Goal: Task Accomplishment & Management: Complete application form

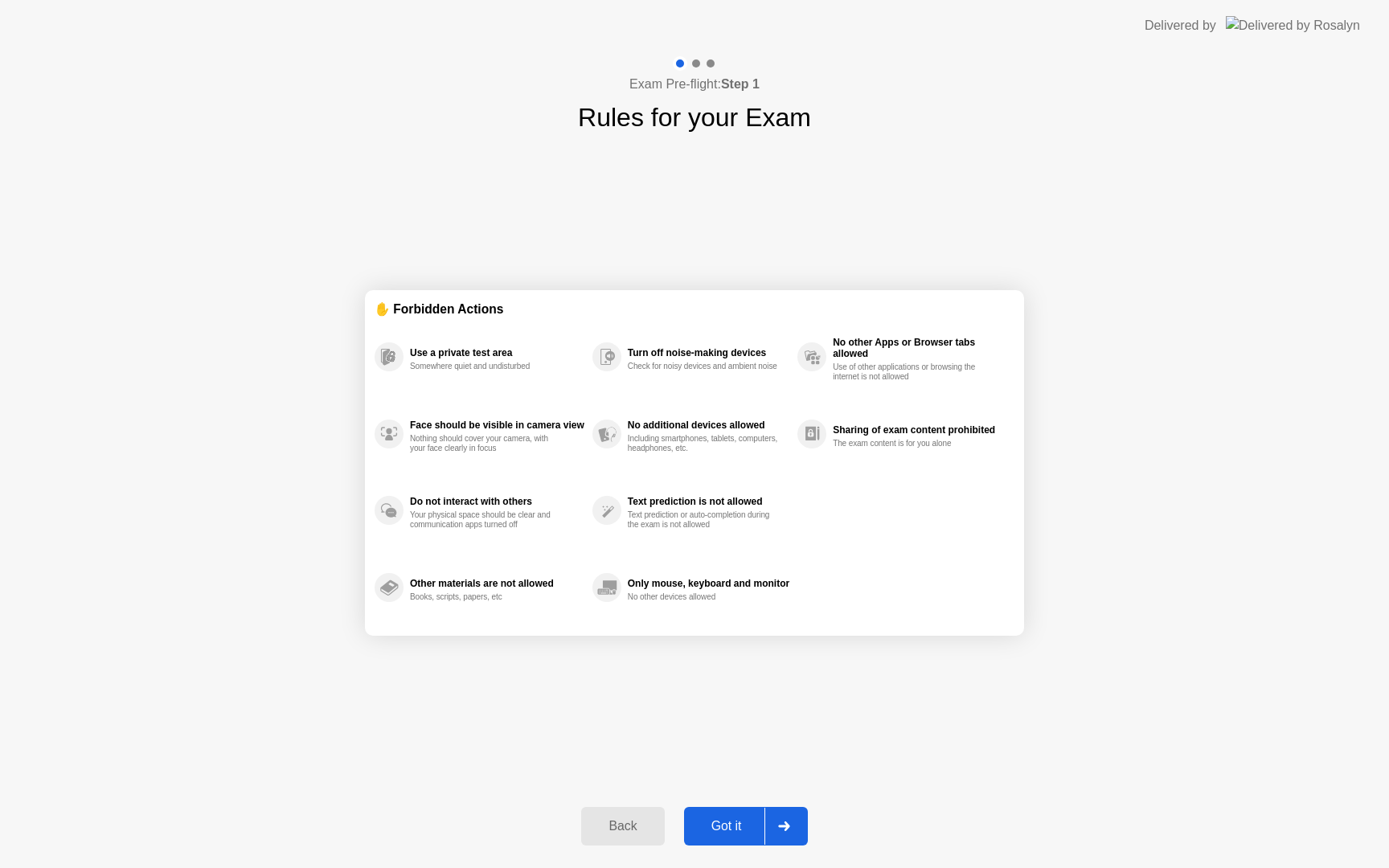
click at [741, 829] on div "Got it" at bounding box center [727, 825] width 76 height 14
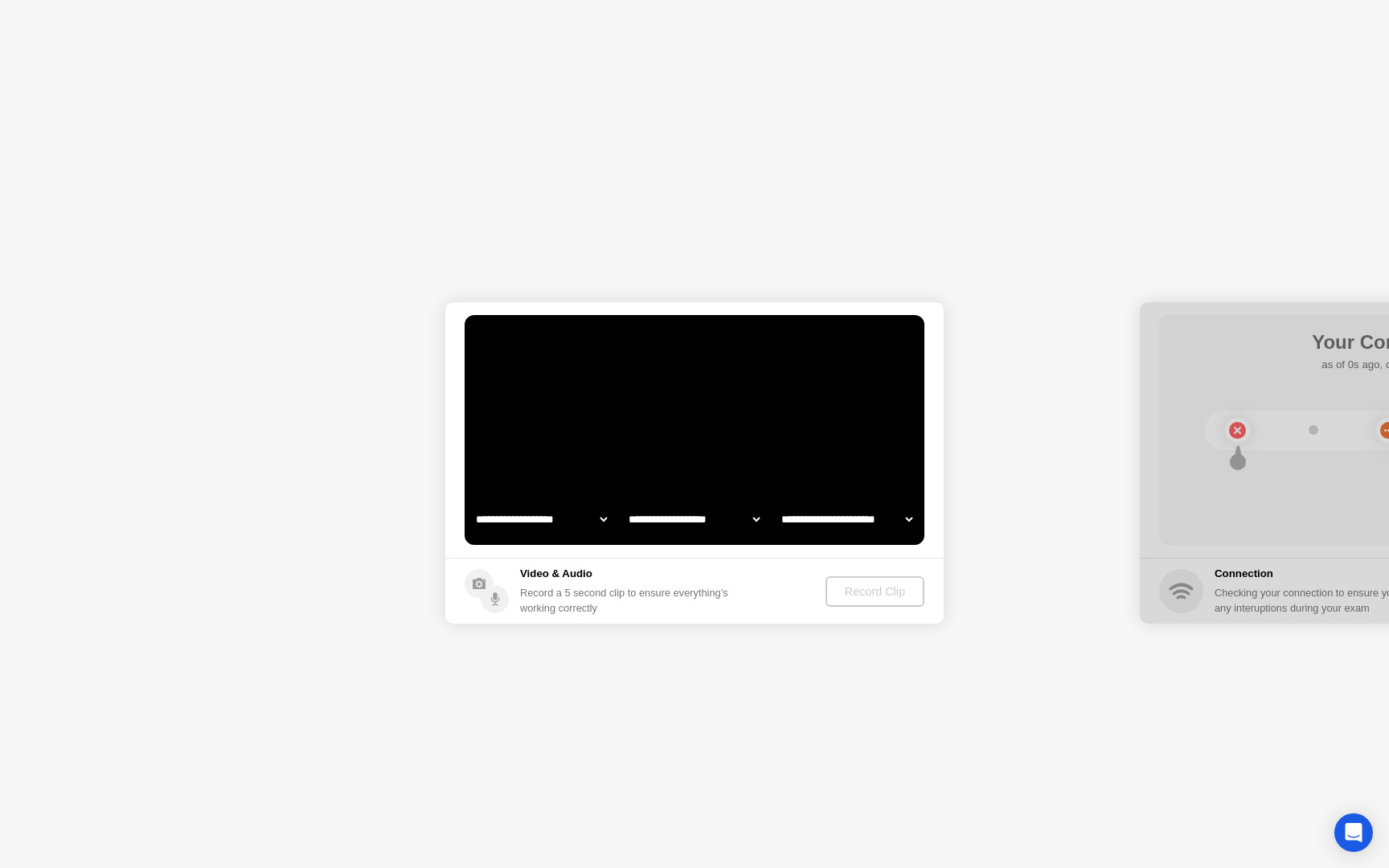
select select "**********"
select select "*******"
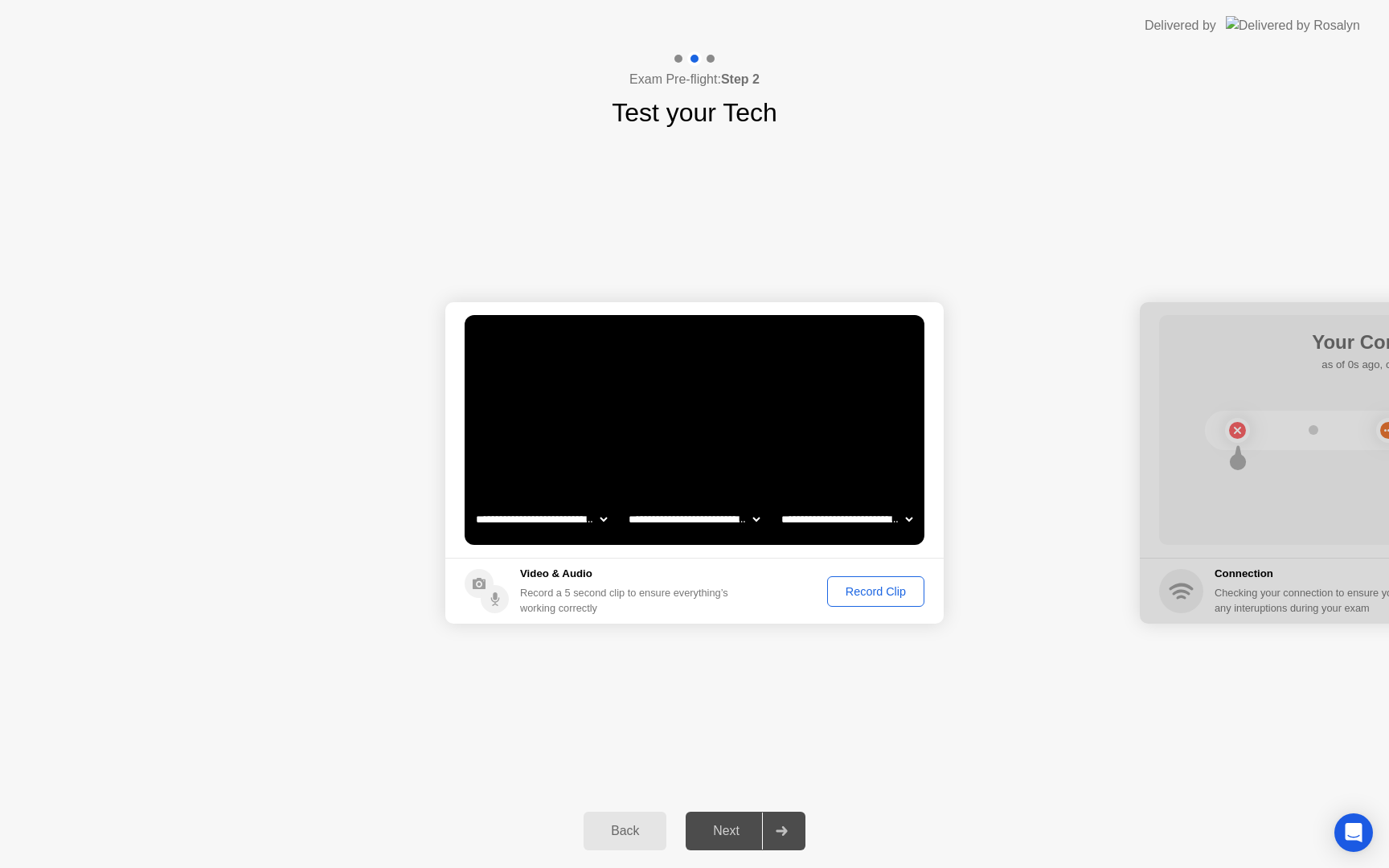
click at [878, 590] on div "Record Clip" at bounding box center [875, 590] width 86 height 13
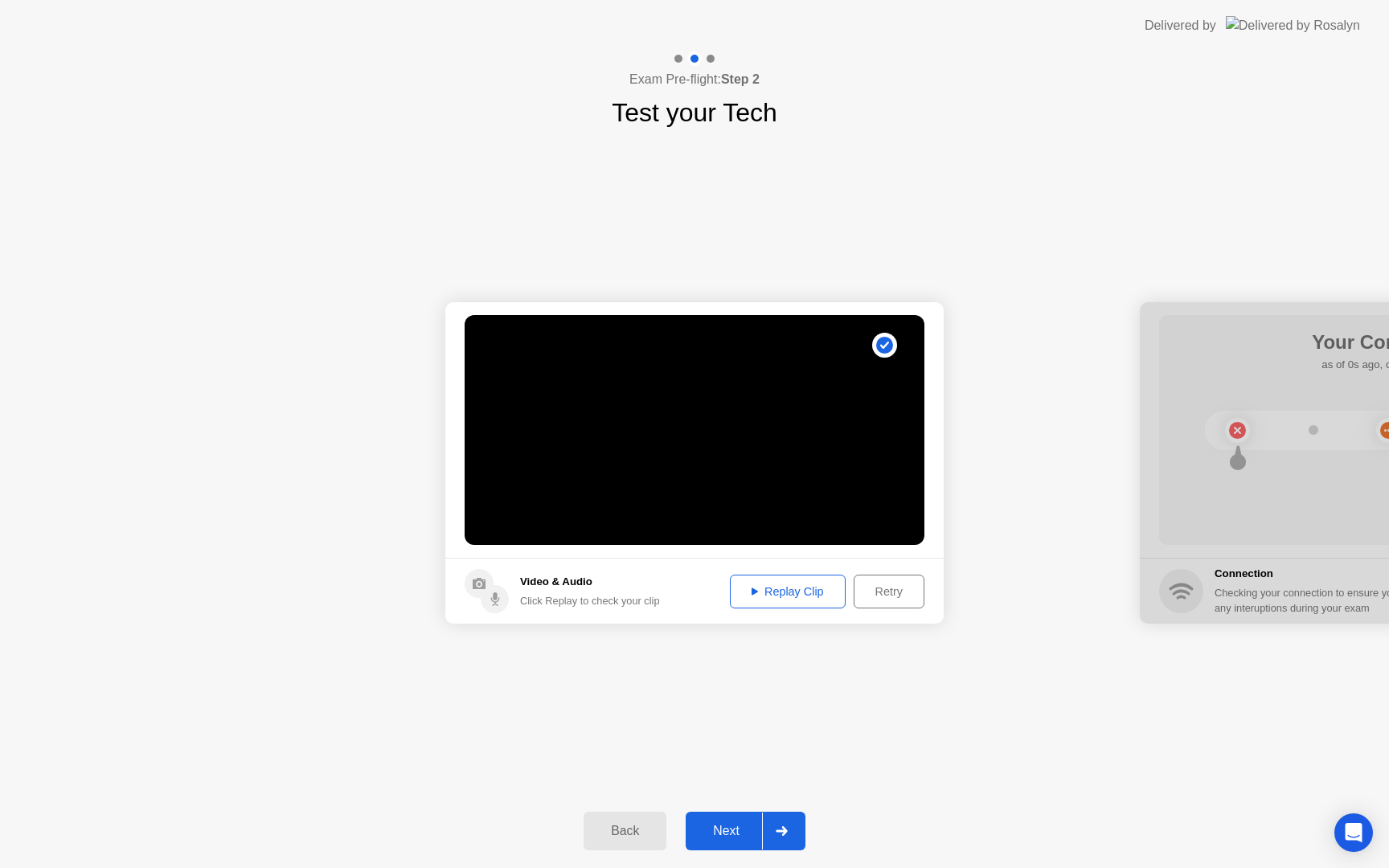
click at [742, 824] on div "Next" at bounding box center [727, 830] width 72 height 14
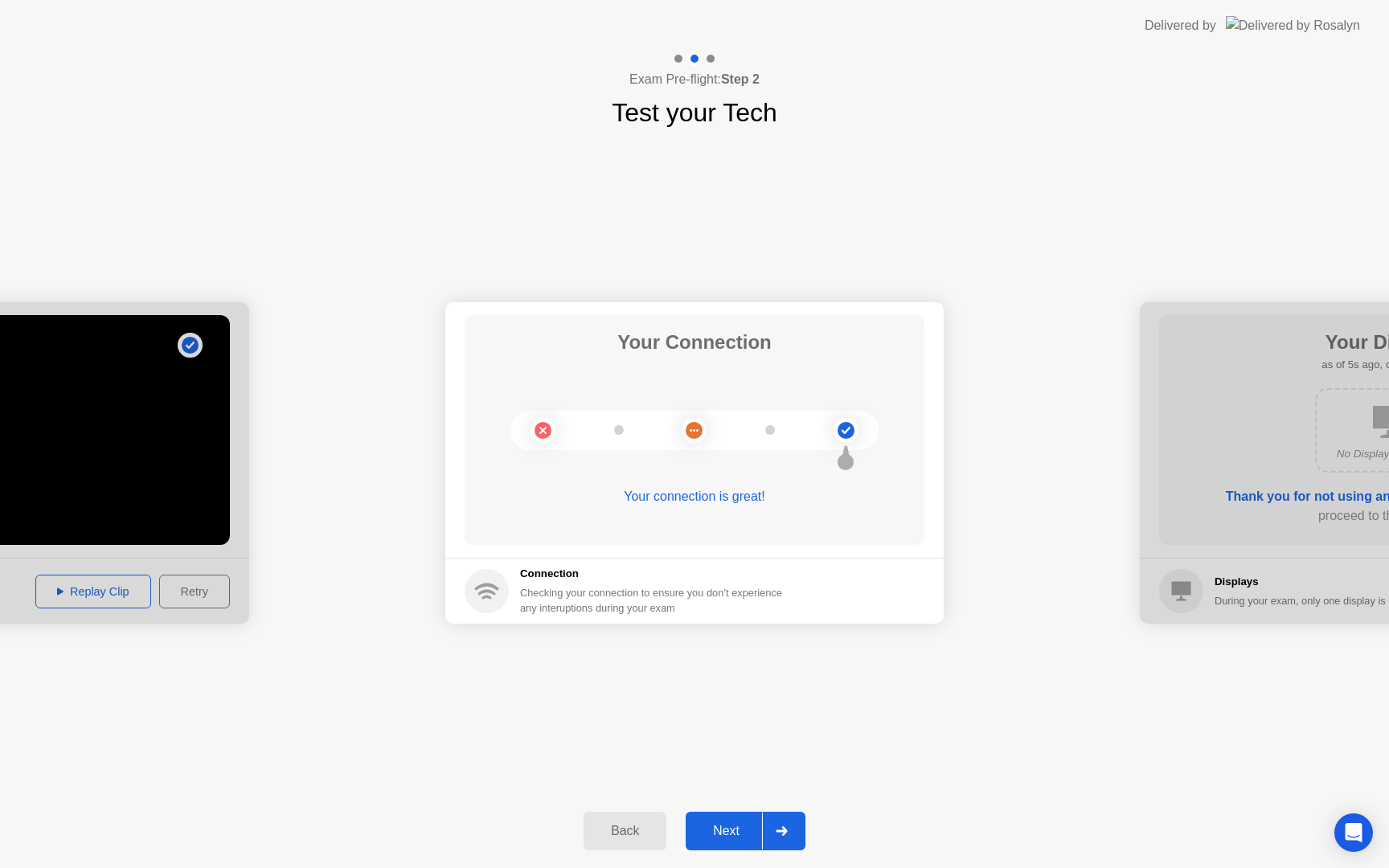
click at [737, 832] on div "Next" at bounding box center [727, 830] width 72 height 14
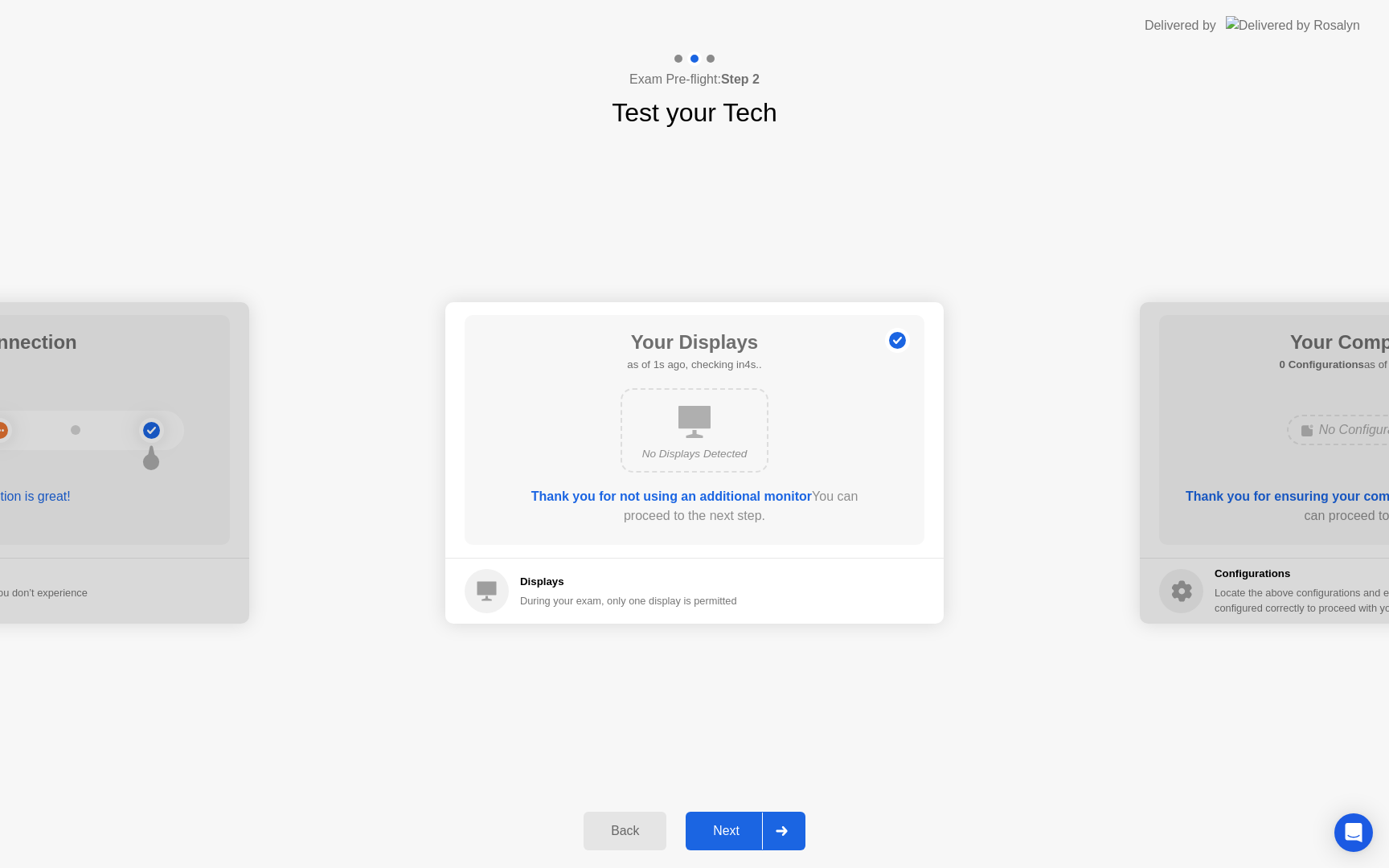
click at [737, 832] on div "Next" at bounding box center [727, 830] width 72 height 14
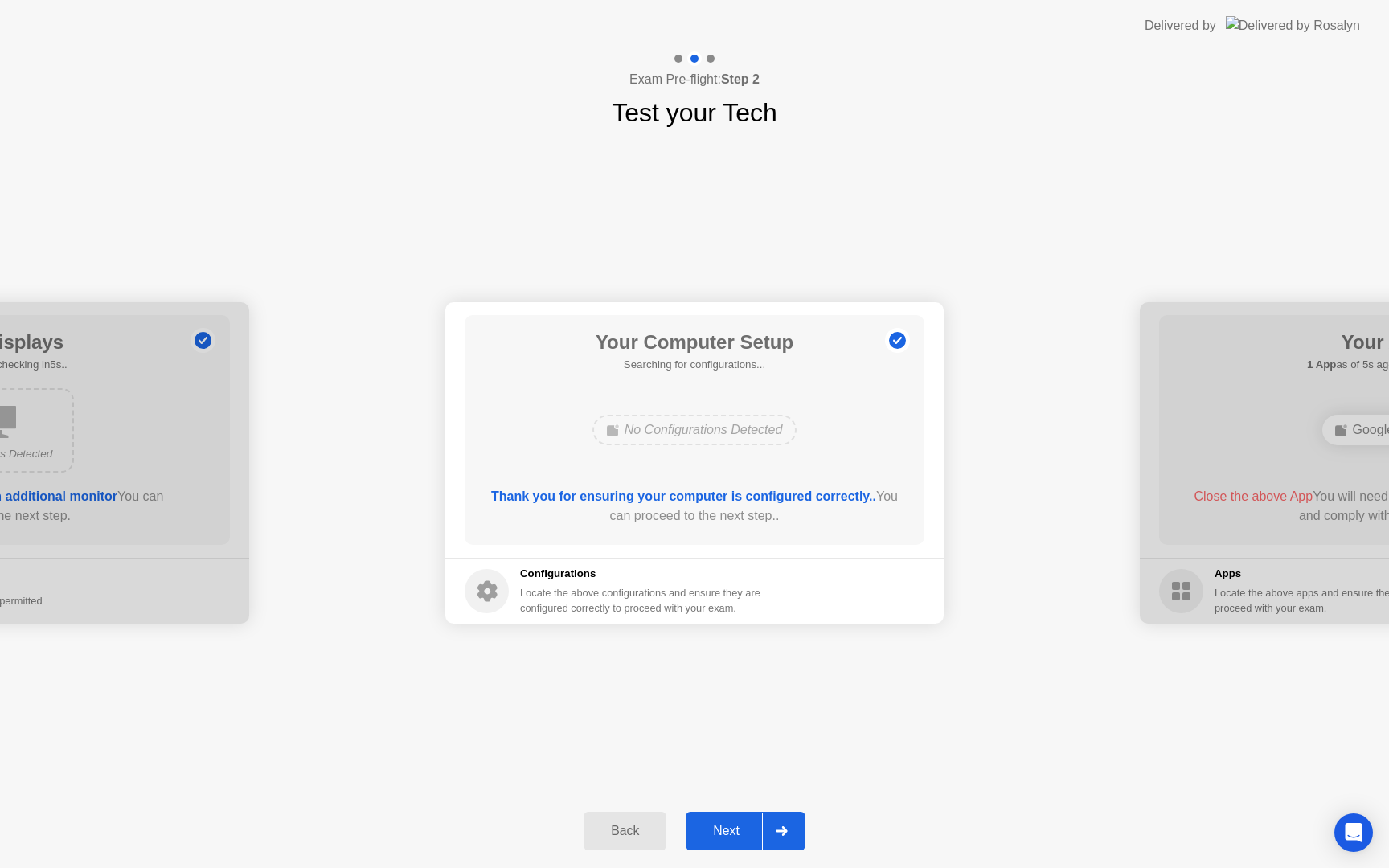
click at [737, 832] on div "Next" at bounding box center [727, 830] width 72 height 14
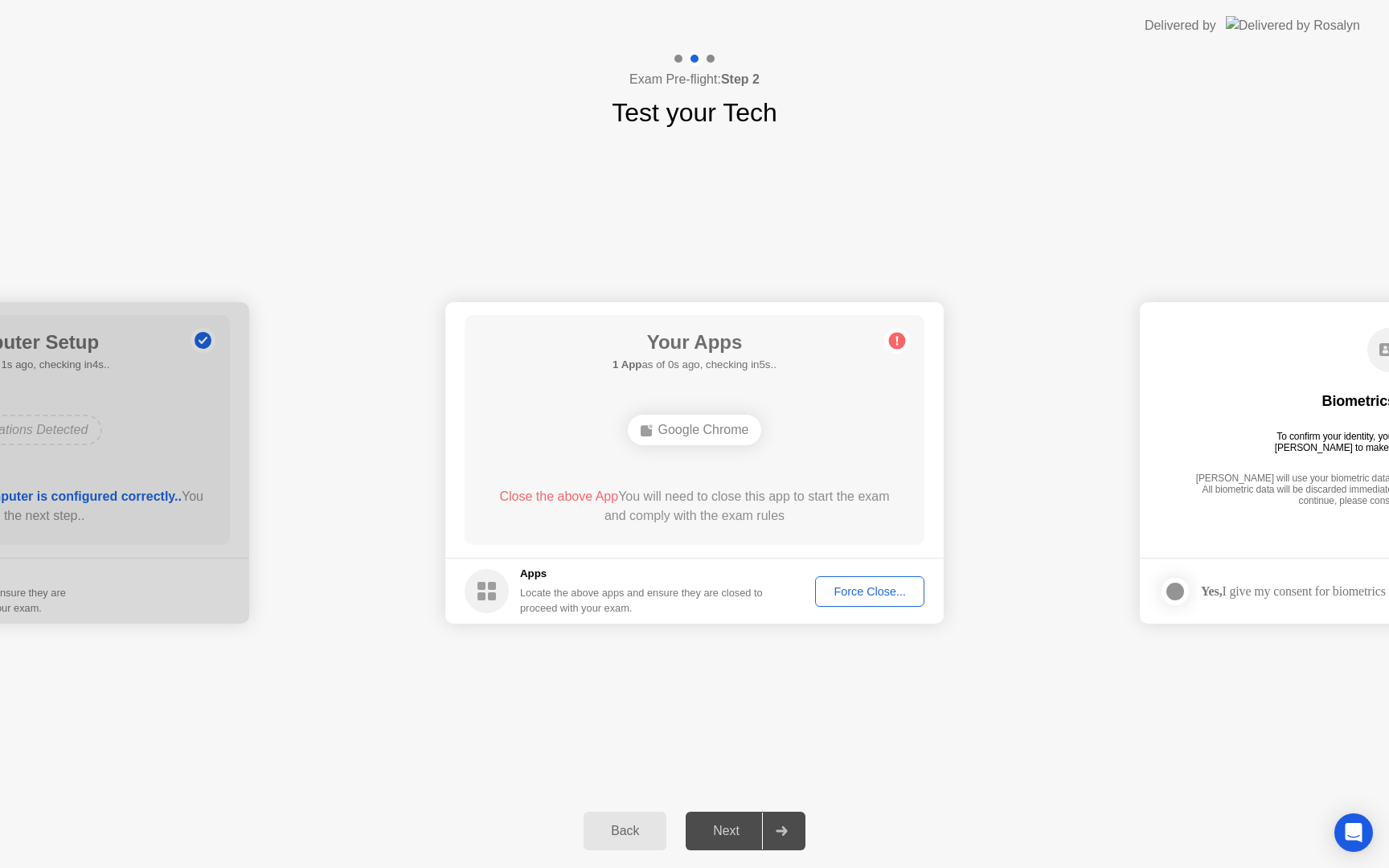
click at [855, 598] on div "Force Close..." at bounding box center [870, 590] width 98 height 13
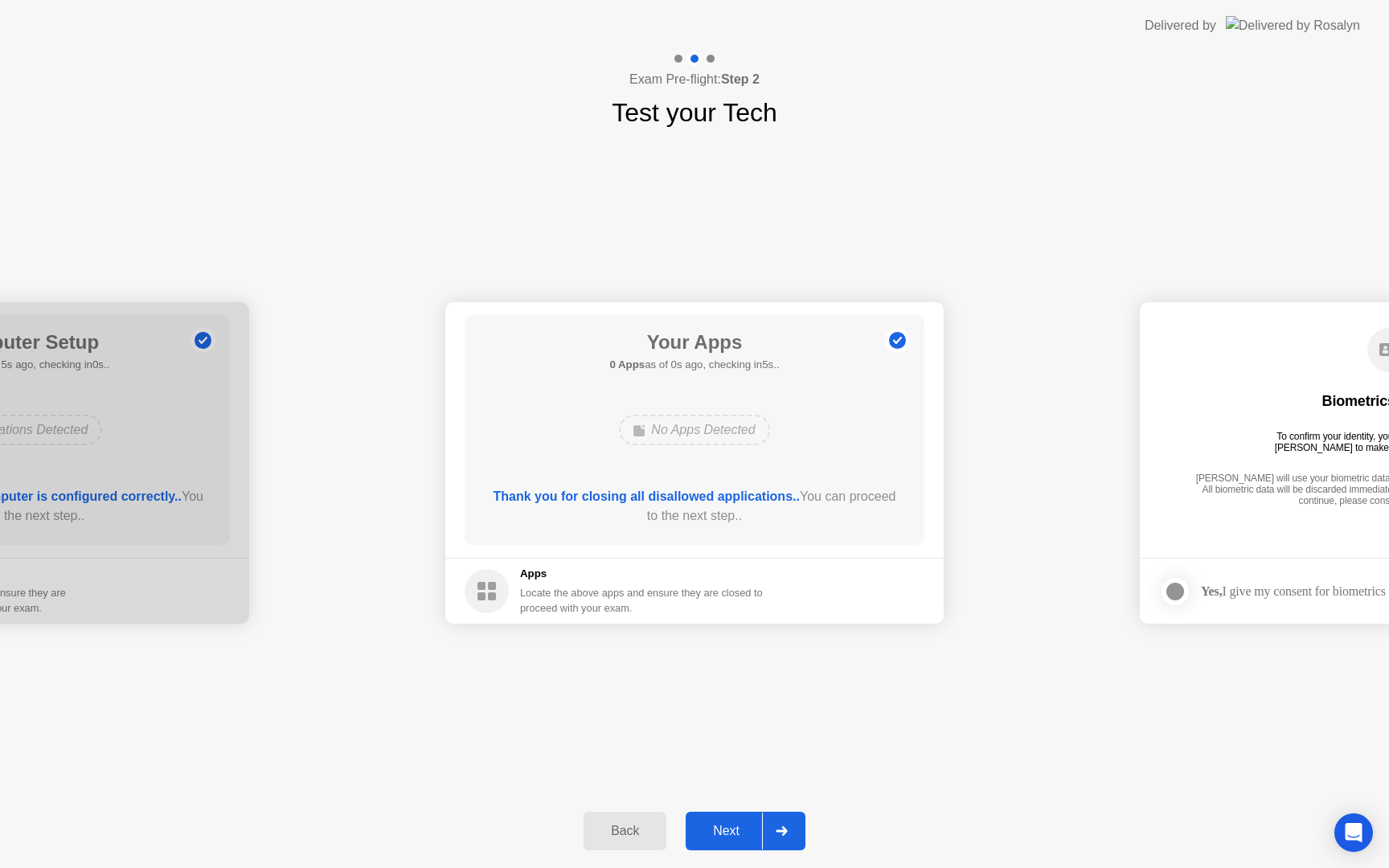
click at [726, 826] on div "Next" at bounding box center [727, 830] width 72 height 14
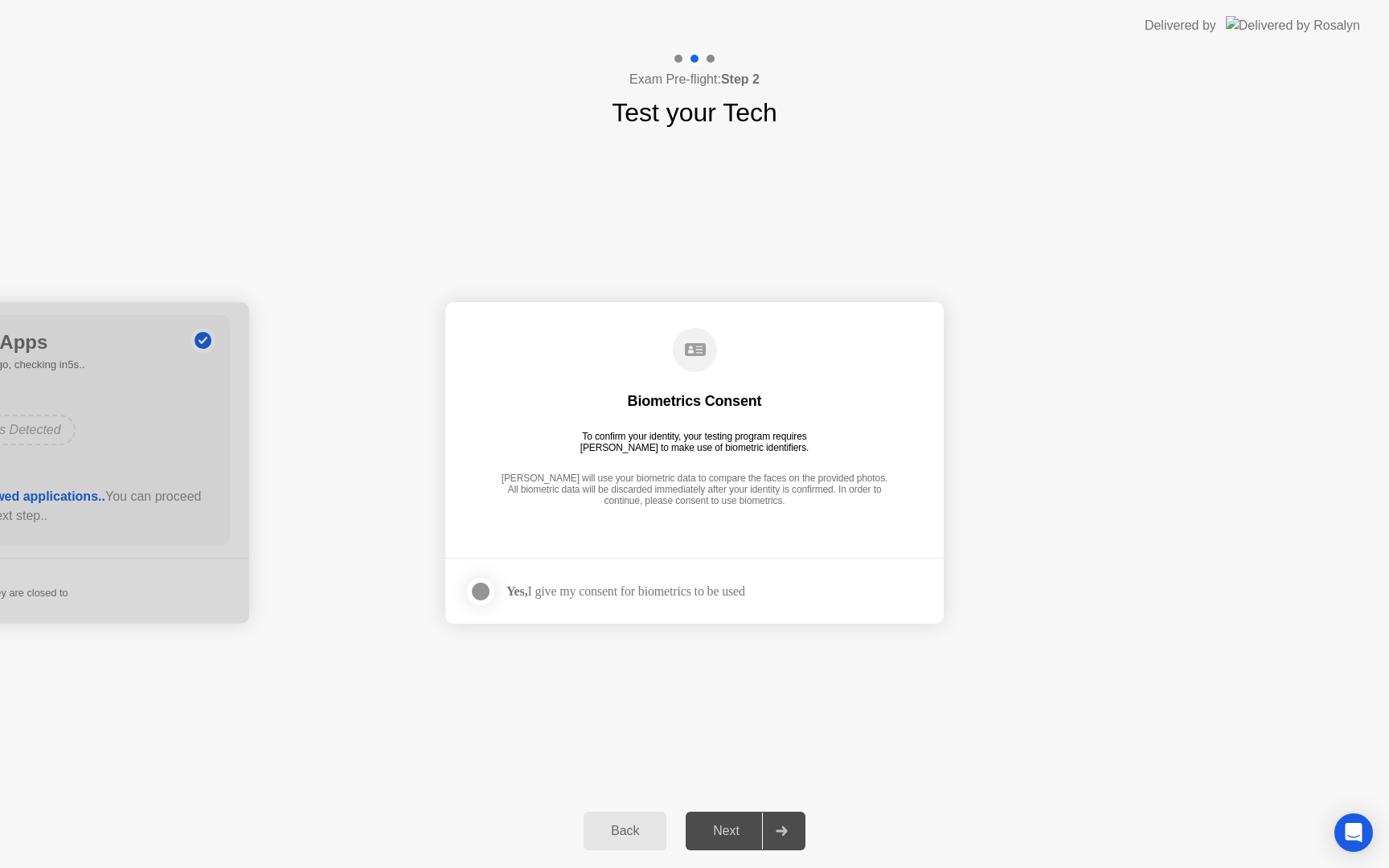
click at [481, 595] on div at bounding box center [481, 591] width 19 height 19
click at [738, 826] on div "Next" at bounding box center [727, 830] width 72 height 14
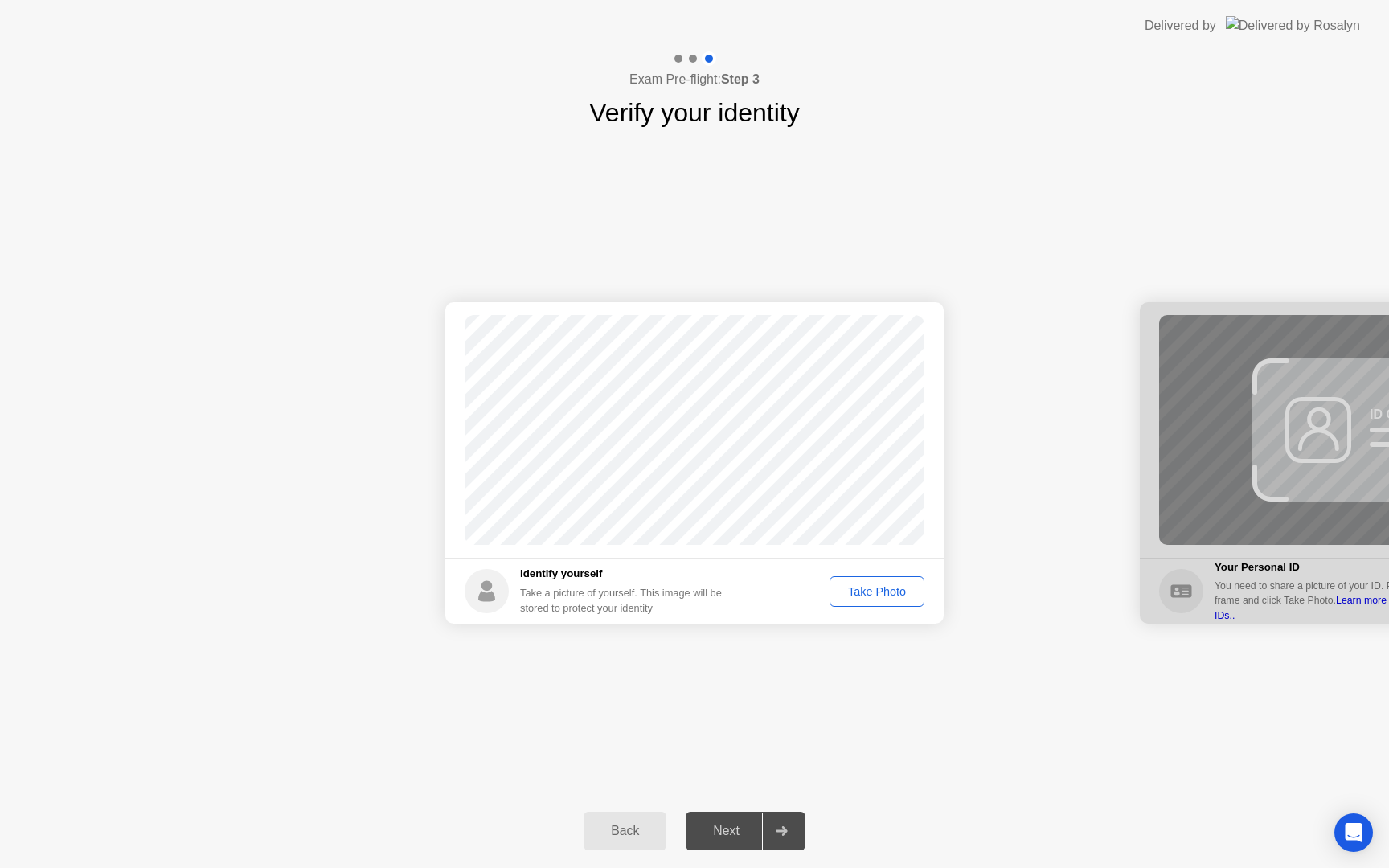
click at [888, 585] on div "Take Photo" at bounding box center [877, 590] width 83 height 13
click at [737, 824] on div "Next" at bounding box center [727, 830] width 72 height 14
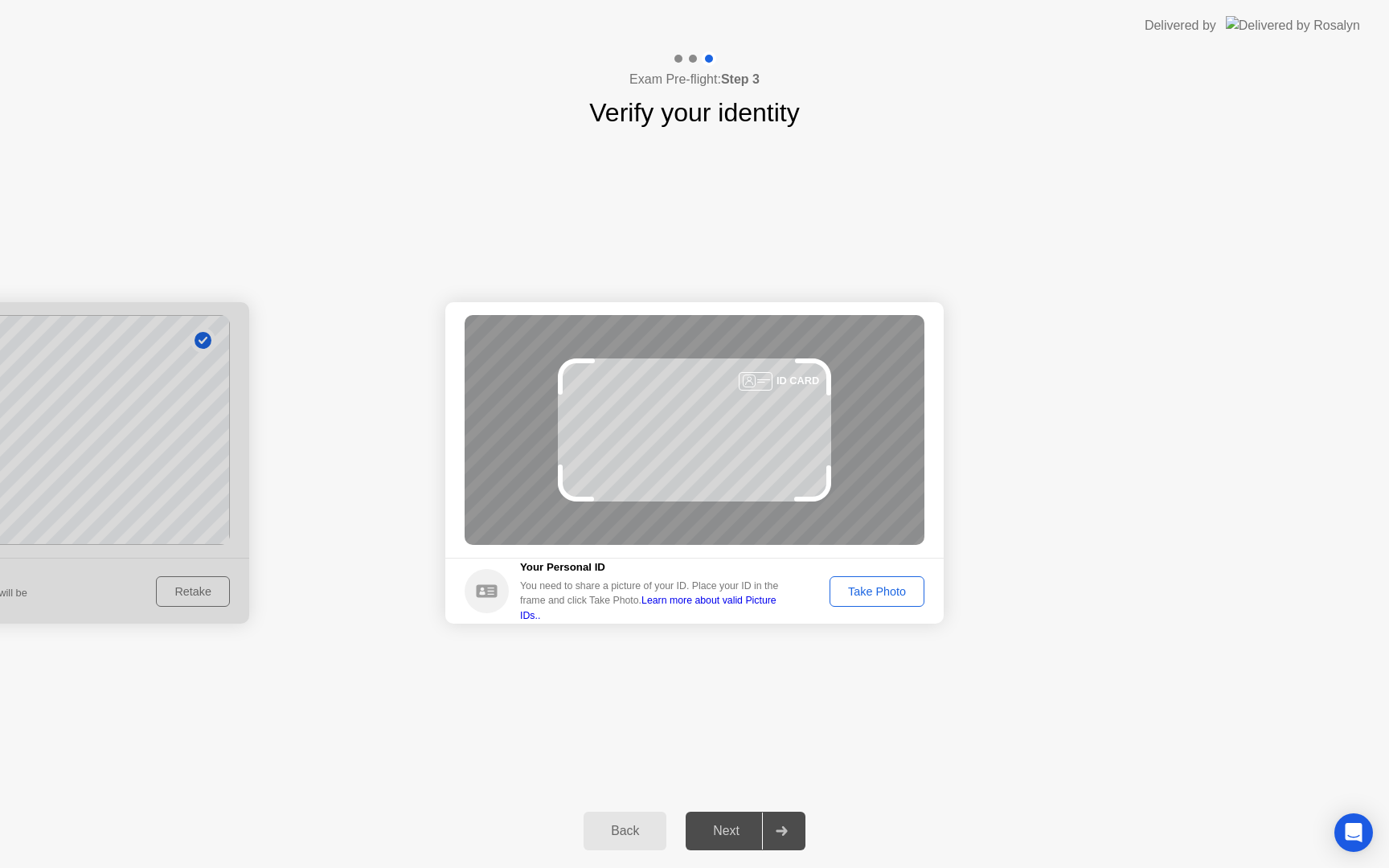
click at [898, 598] on div "Take Photo" at bounding box center [877, 590] width 83 height 13
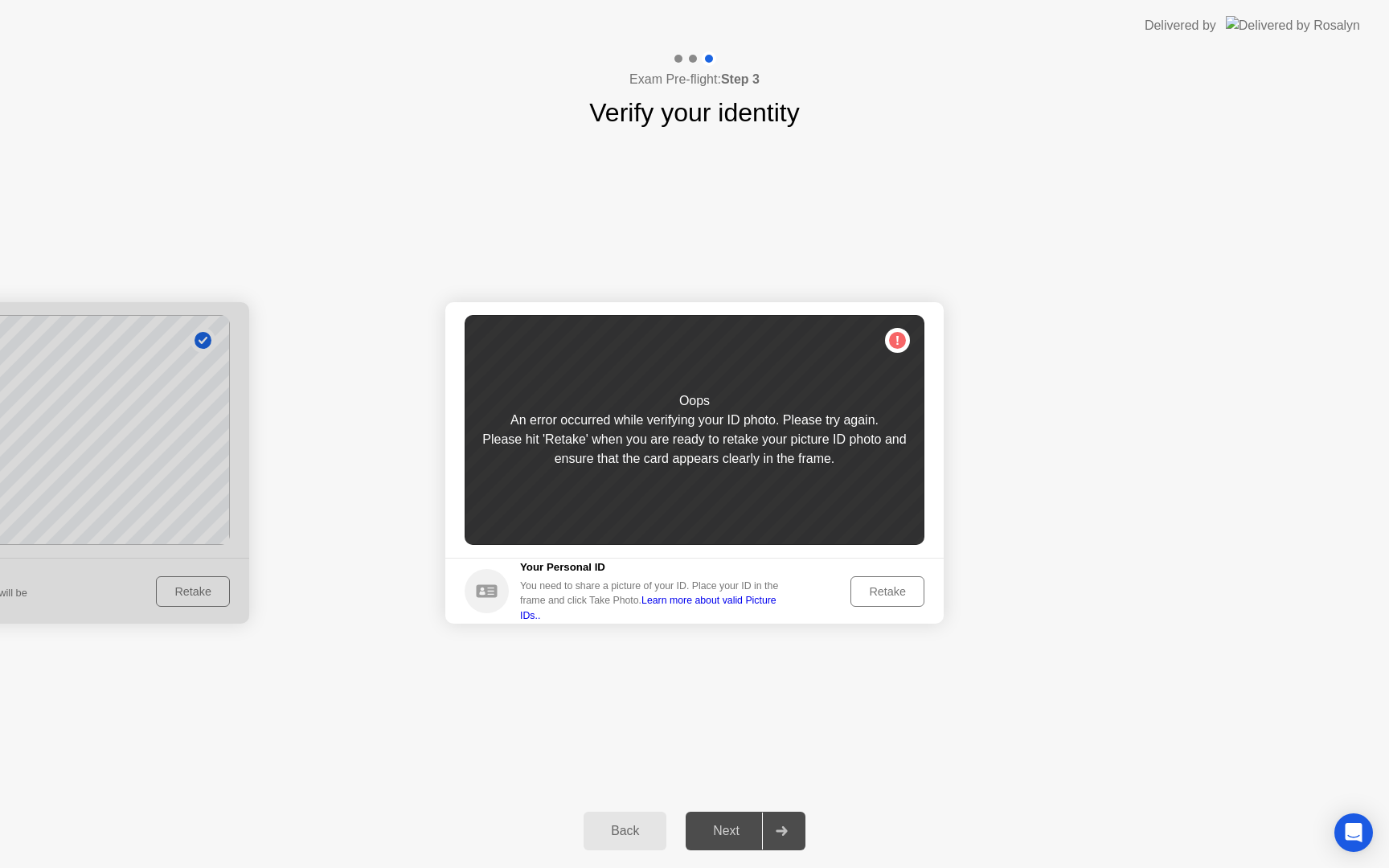
click at [877, 596] on div "Retake" at bounding box center [887, 590] width 63 height 13
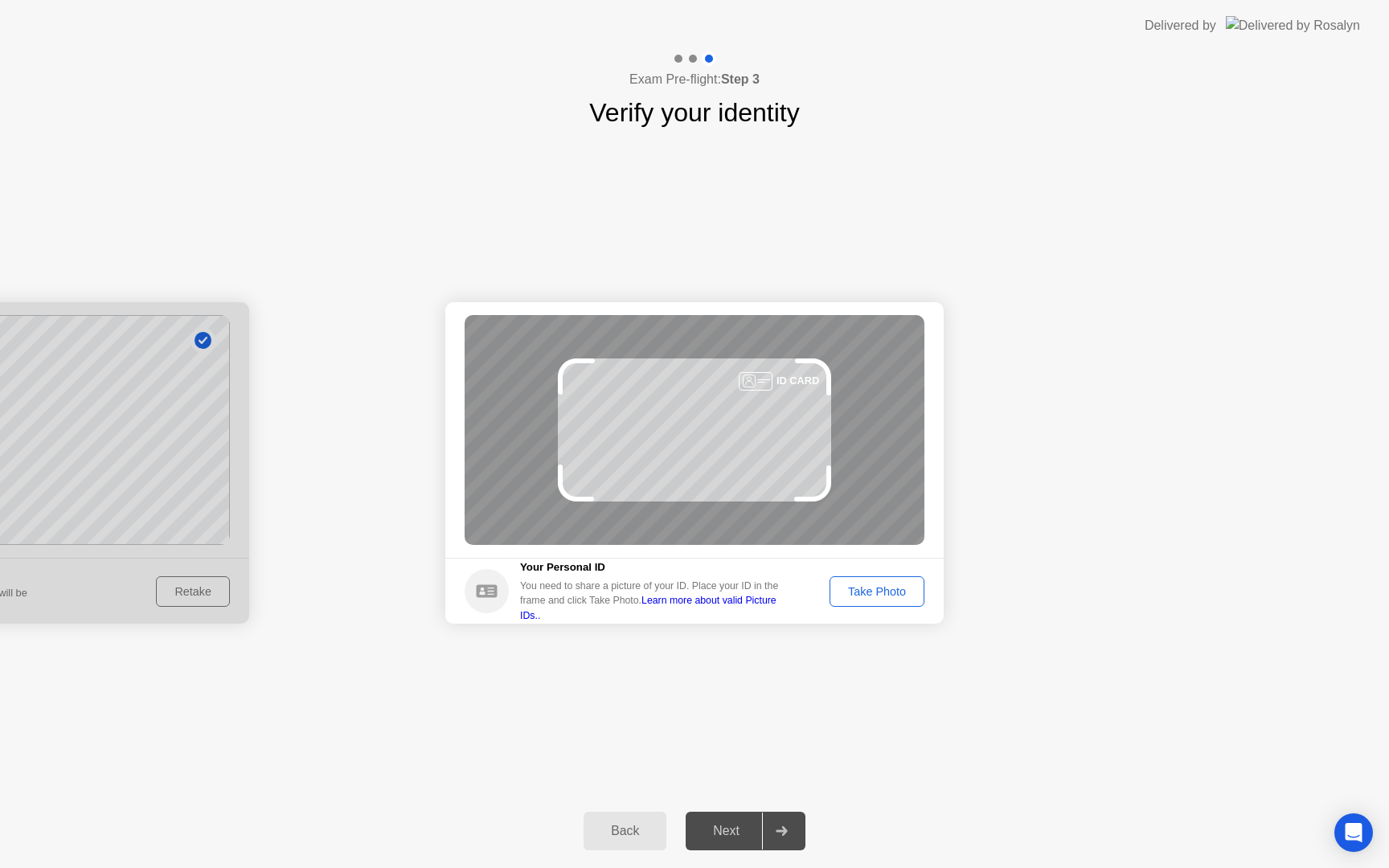
click at [877, 596] on div "Take Photo" at bounding box center [877, 590] width 83 height 13
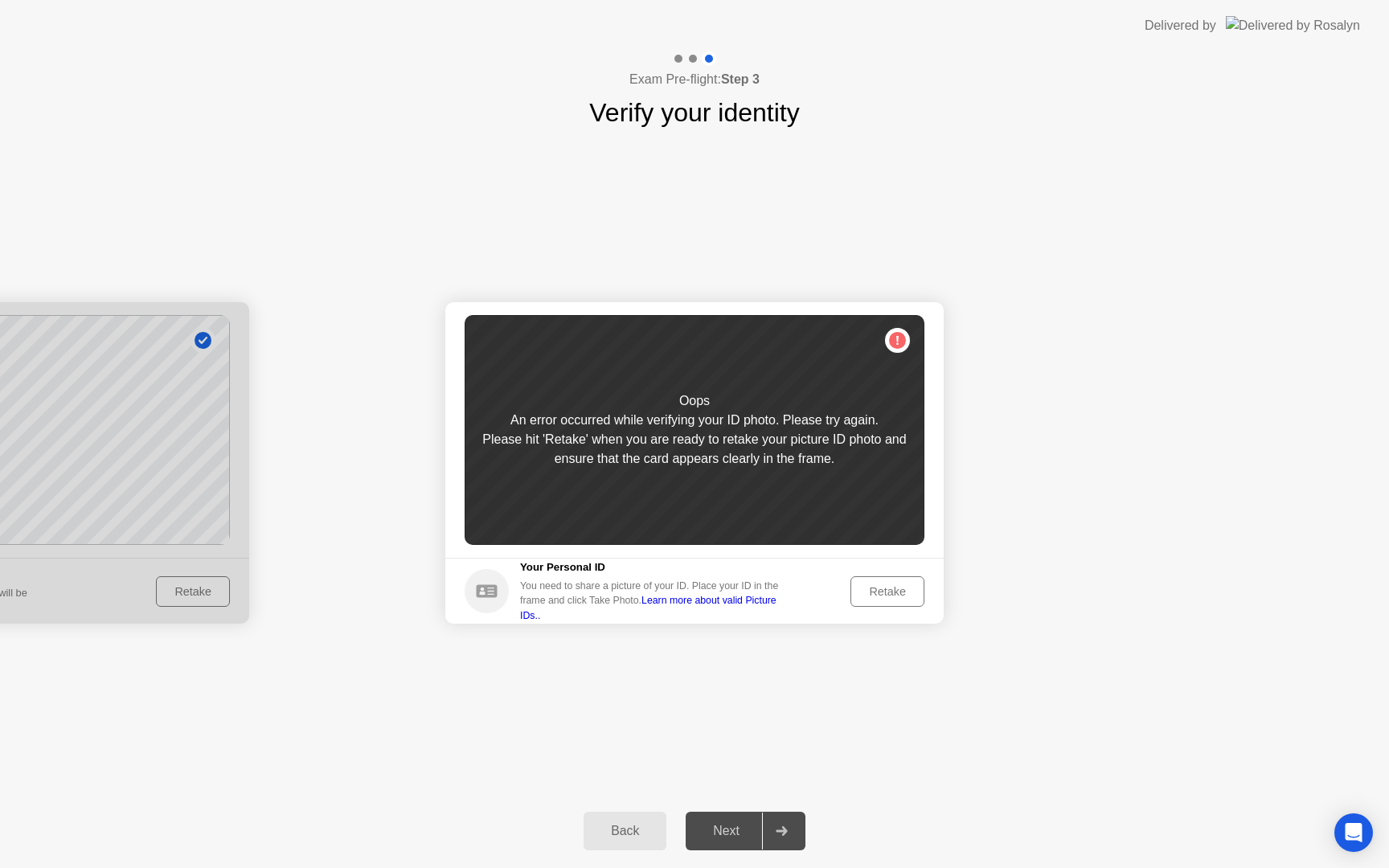
click at [877, 596] on div "Retake" at bounding box center [887, 590] width 63 height 13
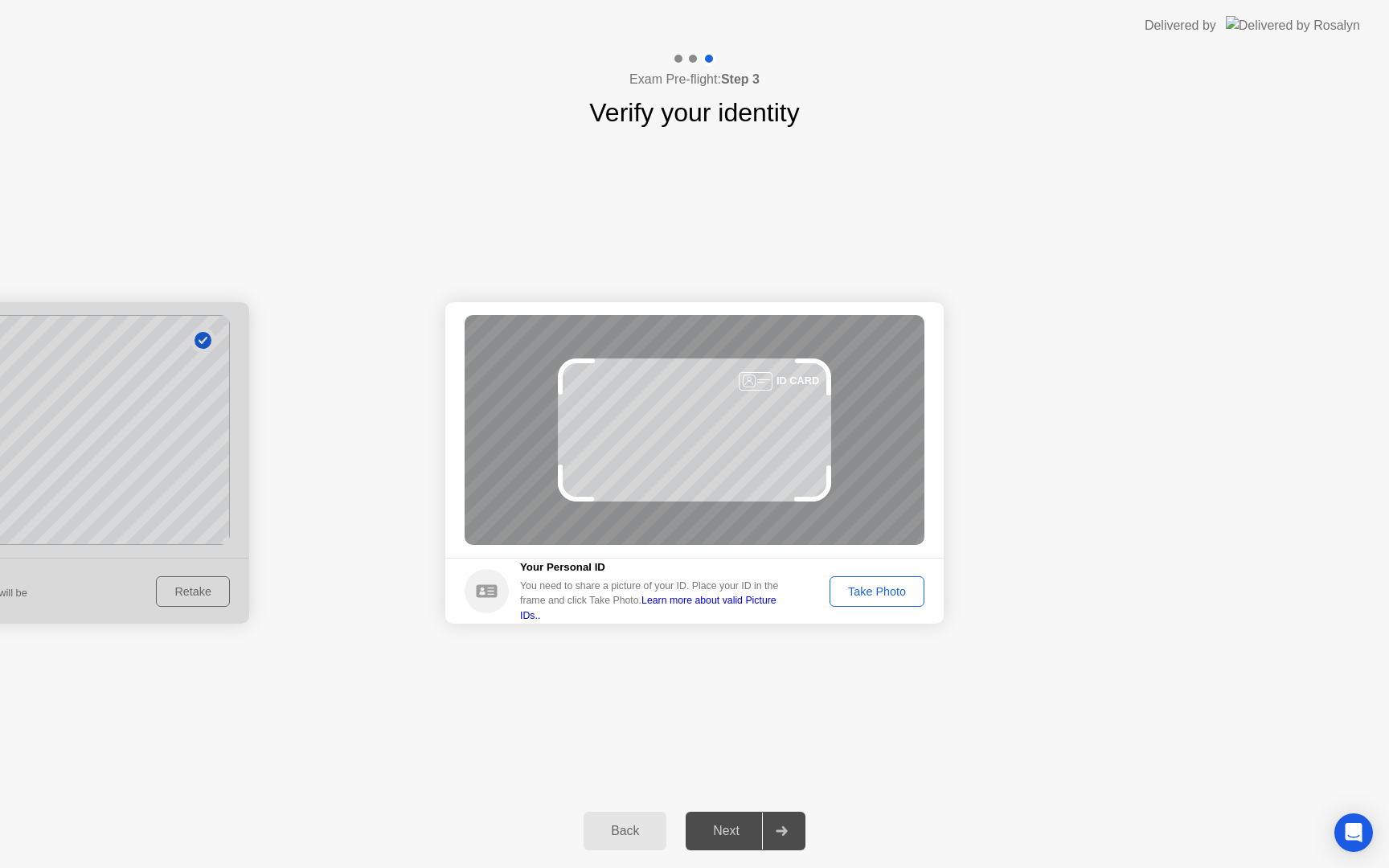
click at [877, 596] on div "Take Photo" at bounding box center [877, 590] width 83 height 13
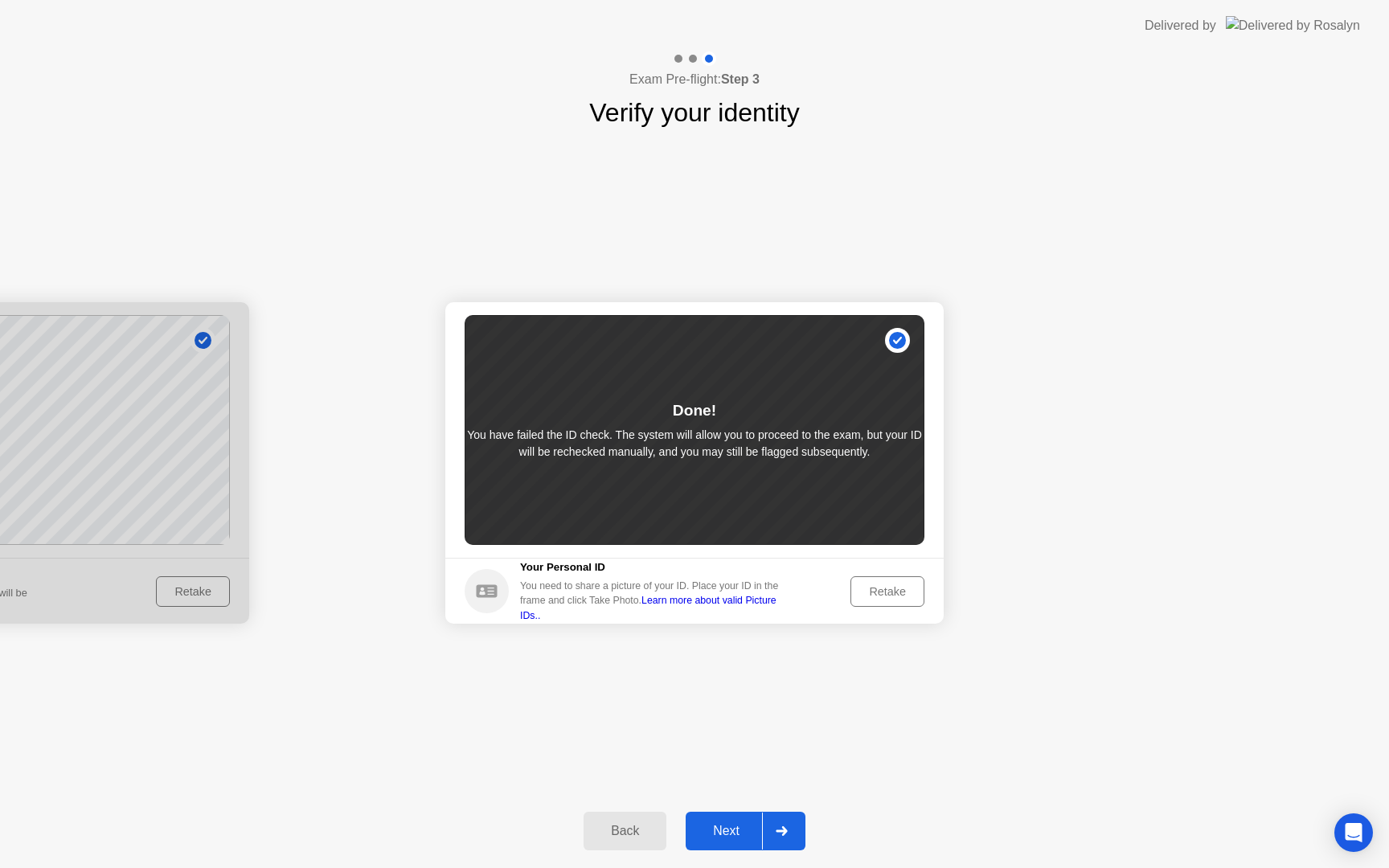
click at [742, 829] on div "Next" at bounding box center [727, 830] width 72 height 14
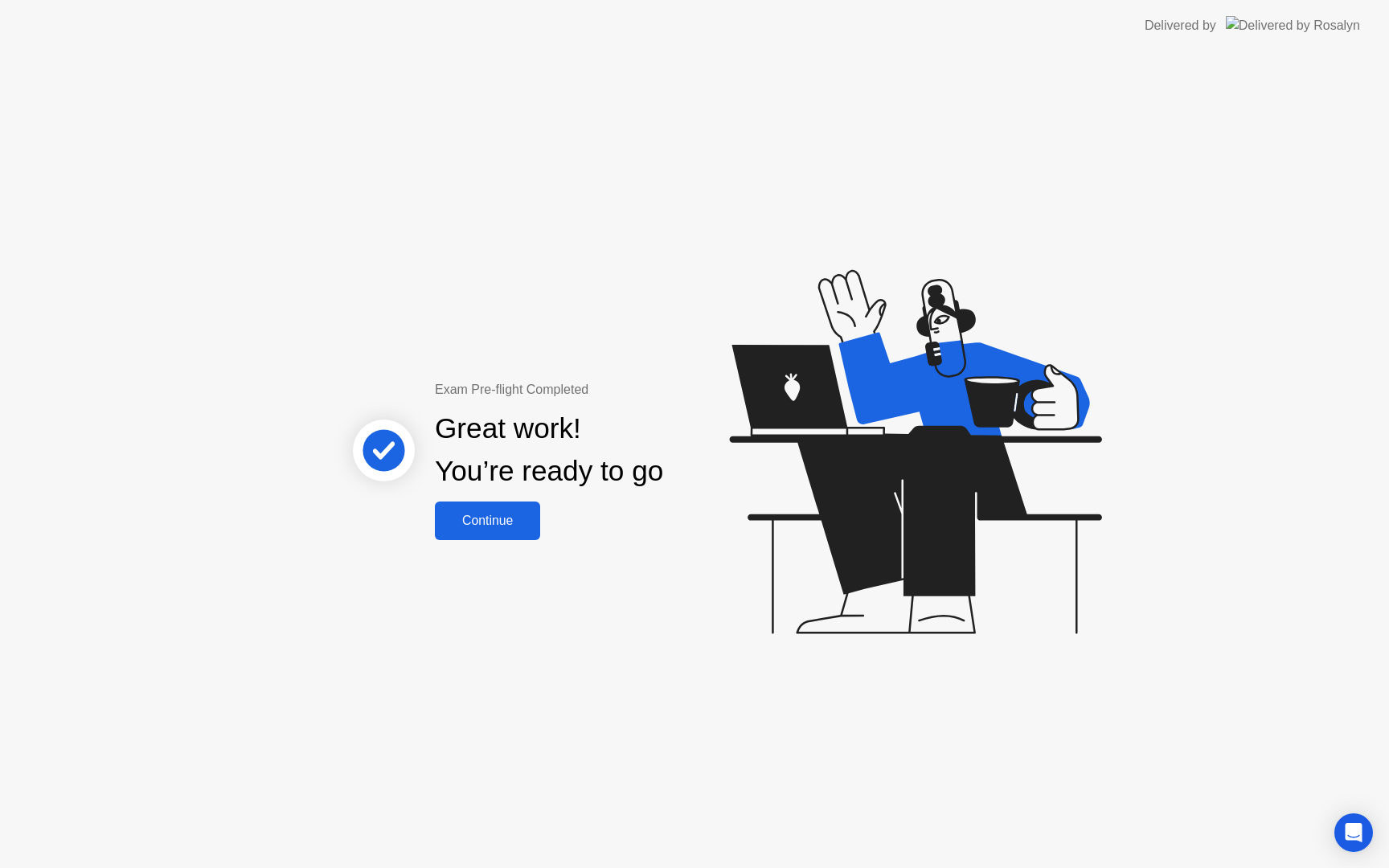
click at [528, 517] on div "Continue" at bounding box center [487, 520] width 96 height 14
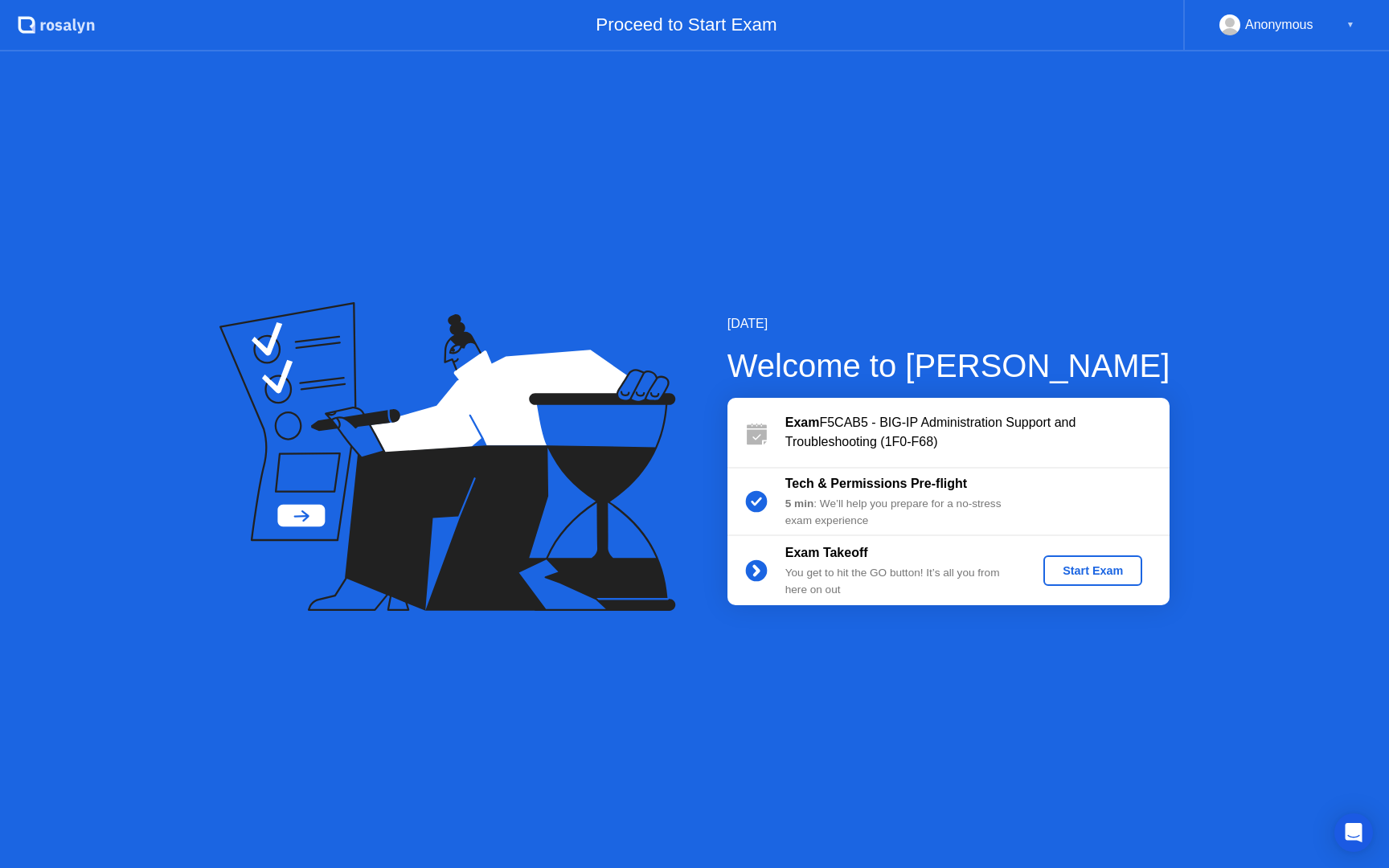
click at [1102, 568] on div "Start Exam" at bounding box center [1092, 569] width 86 height 13
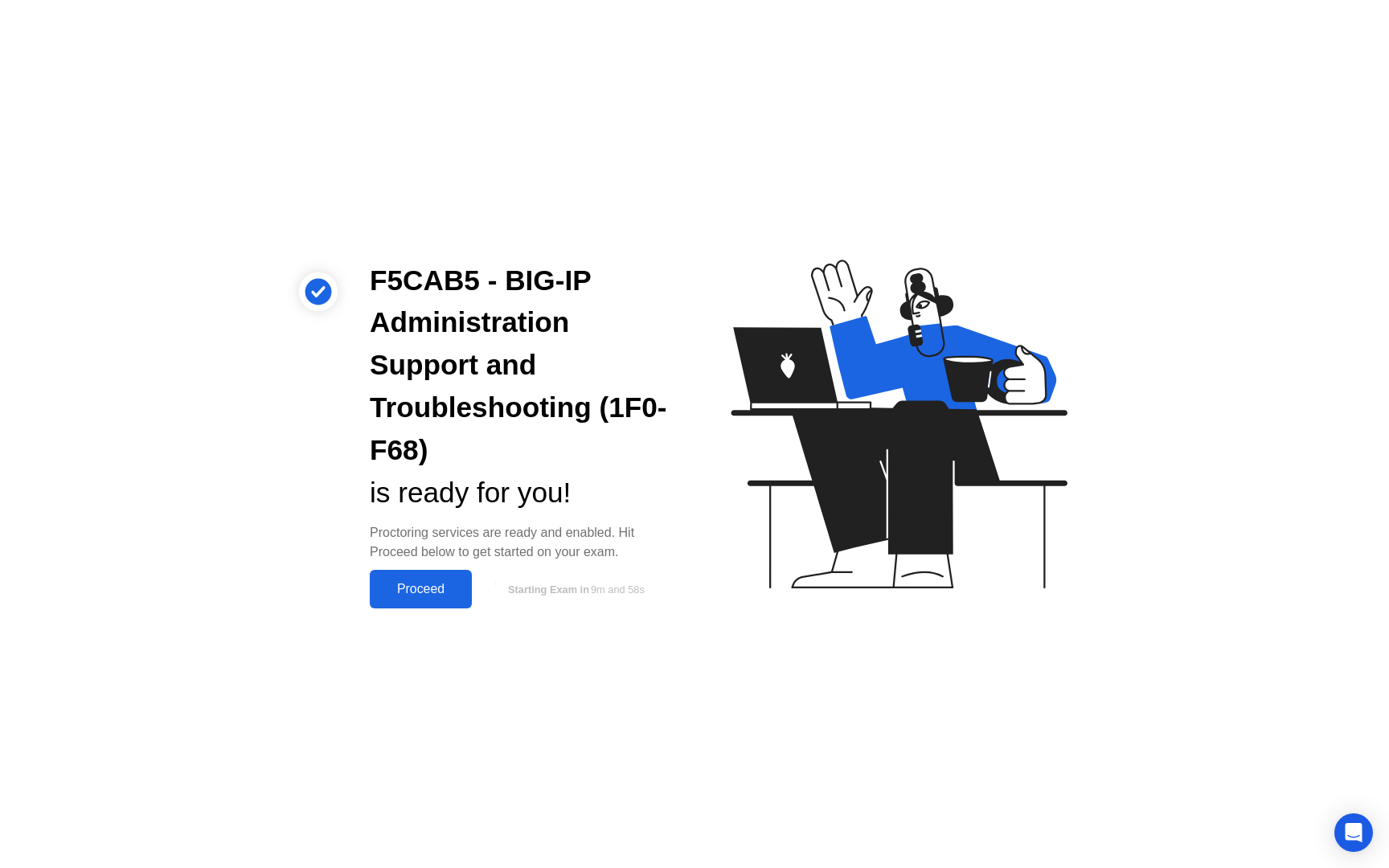
click at [436, 592] on div "Proceed" at bounding box center [420, 589] width 93 height 14
